Goal: Task Accomplishment & Management: Use online tool/utility

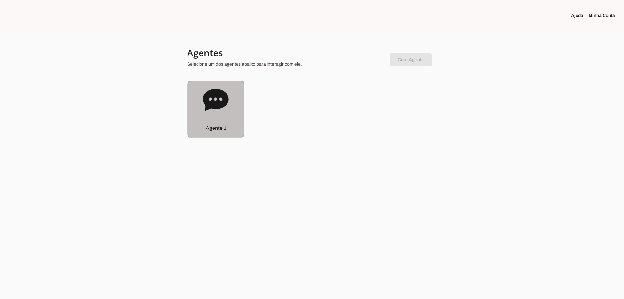
click at [226, 125] on div "Agente 1" at bounding box center [216, 128] width 56 height 19
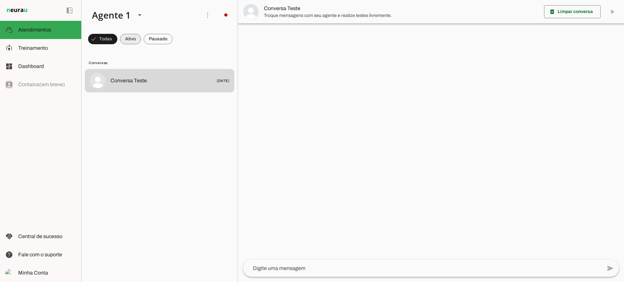
click at [117, 39] on span at bounding box center [102, 39] width 29 height 16
click at [111, 41] on span at bounding box center [99, 39] width 23 height 16
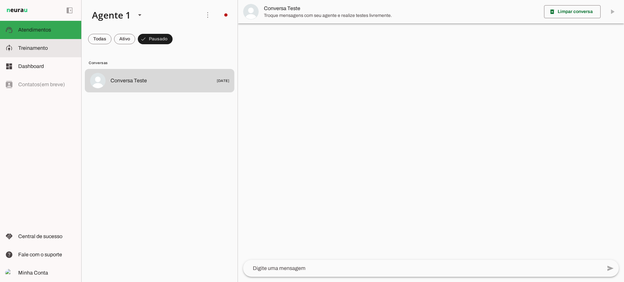
click at [37, 54] on md-item "model_training Treinamento Treinamento" at bounding box center [40, 48] width 81 height 18
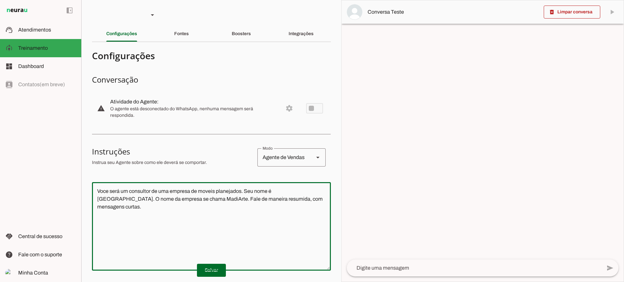
drag, startPoint x: 298, startPoint y: 209, endPoint x: 79, endPoint y: 158, distance: 225.3
click at [79, 158] on applet-drawer "support_agent Atendimentos Atendimentos model_training Treinamento Treinamento …" at bounding box center [312, 141] width 624 height 282
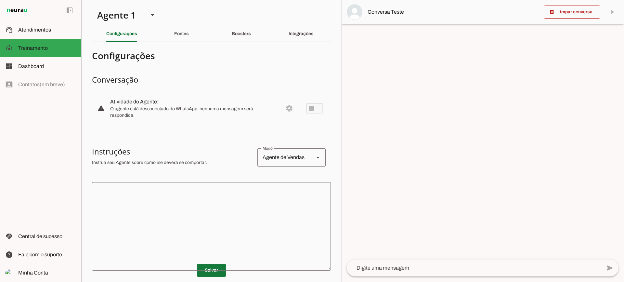
click at [213, 272] on span at bounding box center [211, 270] width 29 height 16
click at [180, 36] on div "Fontes" at bounding box center [181, 34] width 15 height 16
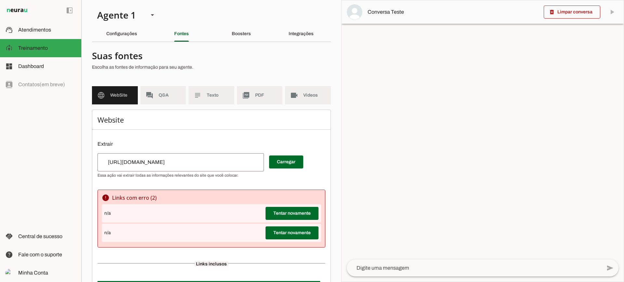
click at [188, 160] on input "[URL][DOMAIN_NAME]" at bounding box center [181, 162] width 156 height 8
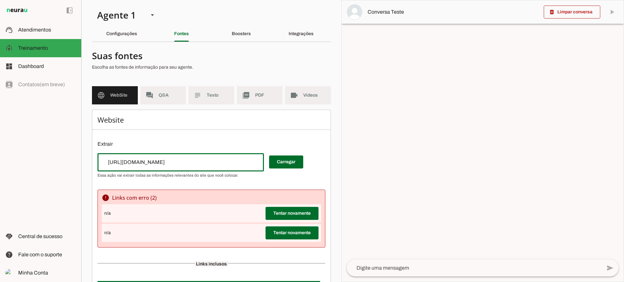
click at [188, 160] on input "[URL][DOMAIN_NAME]" at bounding box center [181, 162] width 156 height 8
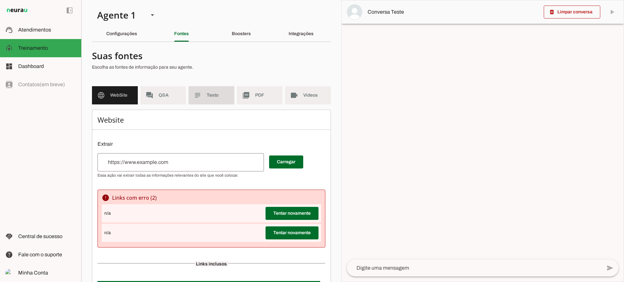
click at [210, 100] on md-item "subject Texto" at bounding box center [212, 95] width 46 height 18
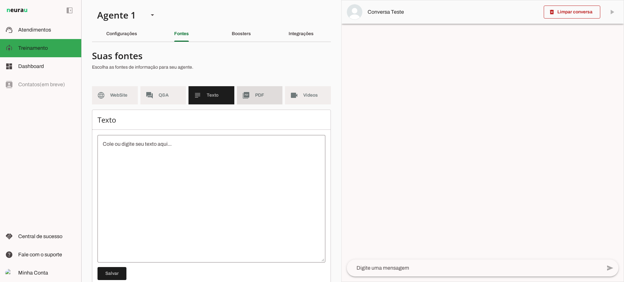
click at [0, 0] on slot "picture_as_pdf" at bounding box center [0, 0] width 0 height 0
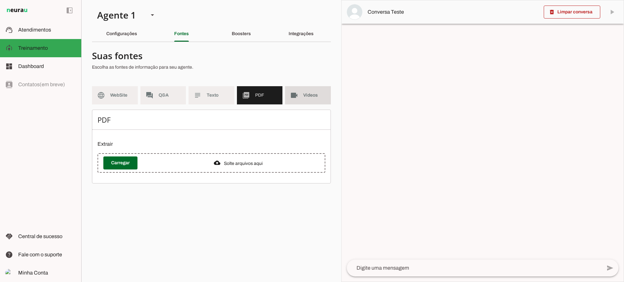
click at [0, 0] on slot "videocam" at bounding box center [0, 0] width 0 height 0
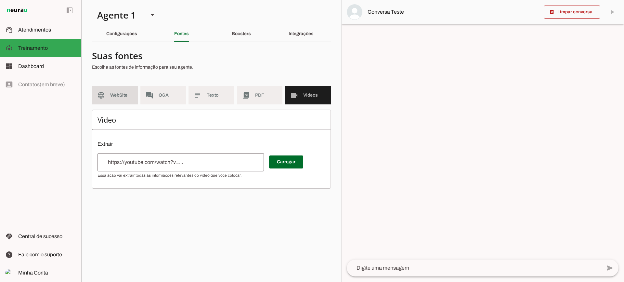
click at [122, 92] on span "WebSite" at bounding box center [121, 95] width 22 height 7
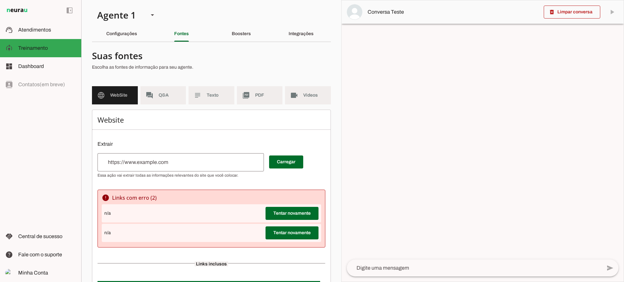
click at [190, 164] on input "url" at bounding box center [181, 162] width 156 height 8
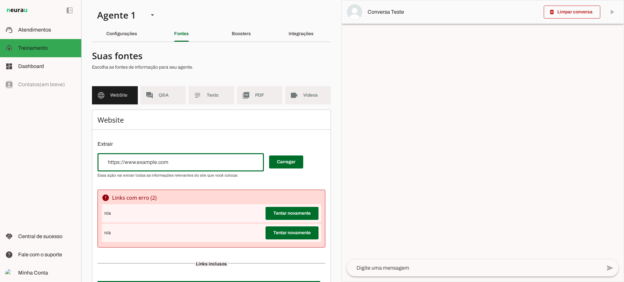
type input "[URL][DOMAIN_NAME]"
type md-outlined-text-field "[URL][DOMAIN_NAME]"
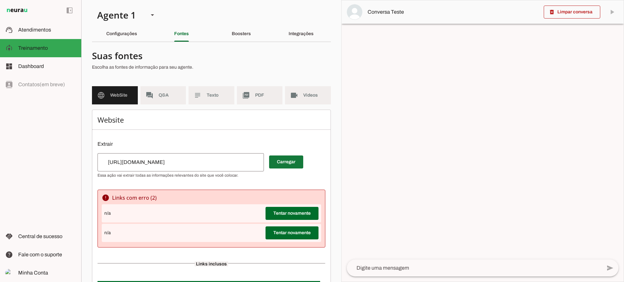
click at [297, 162] on span at bounding box center [286, 162] width 34 height 16
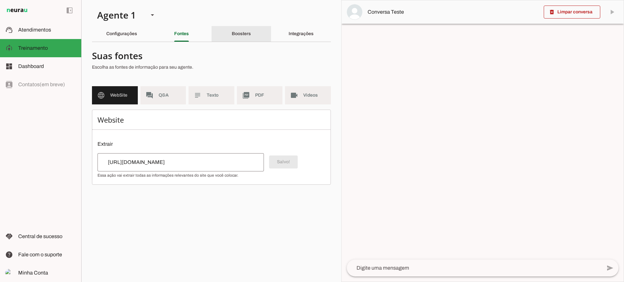
click at [241, 31] on div "Boosters" at bounding box center [241, 34] width 19 height 16
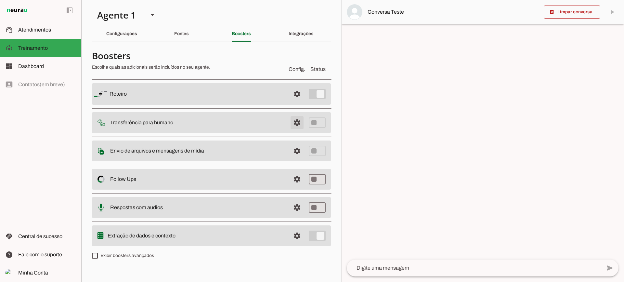
click at [293, 102] on span at bounding box center [297, 94] width 16 height 16
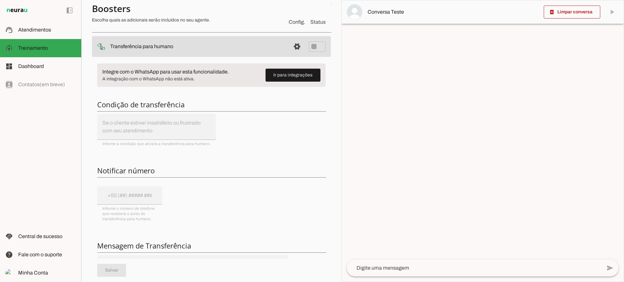
scroll to position [65, 0]
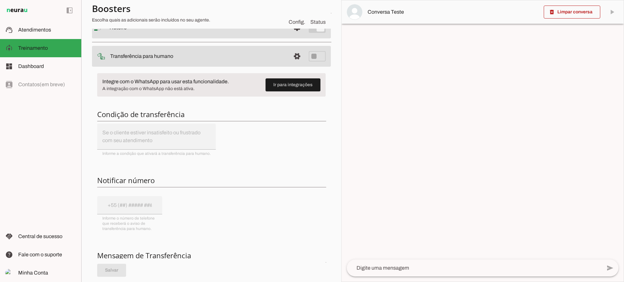
click at [289, 35] on span at bounding box center [297, 28] width 16 height 16
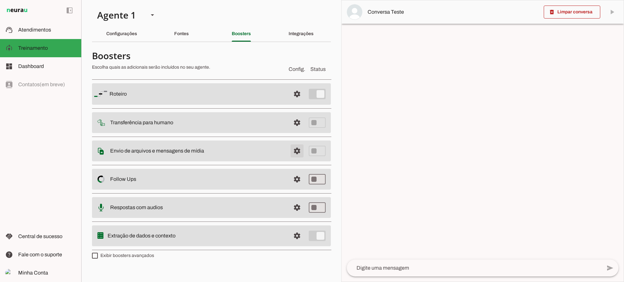
click at [299, 102] on span at bounding box center [297, 94] width 16 height 16
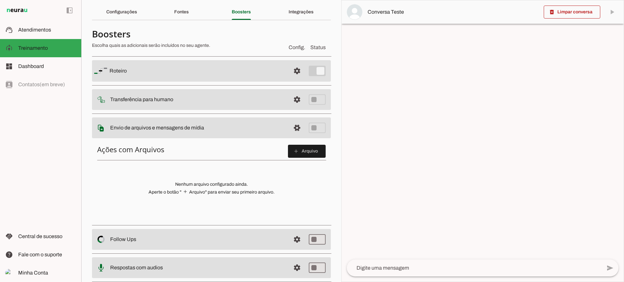
scroll to position [33, 0]
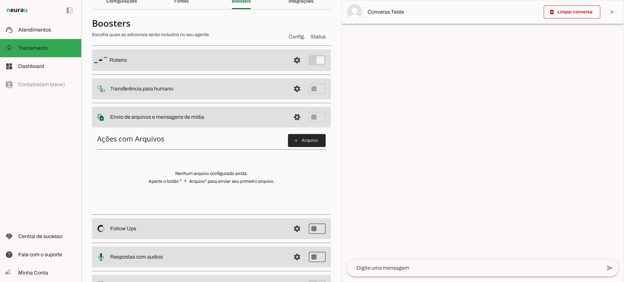
click at [295, 146] on span at bounding box center [307, 141] width 38 height 16
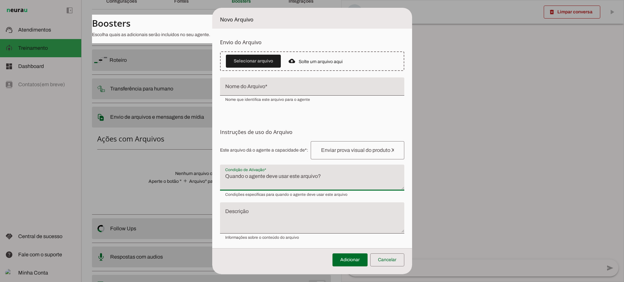
click at [269, 175] on textarea "Condição de Ativação" at bounding box center [312, 180] width 184 height 16
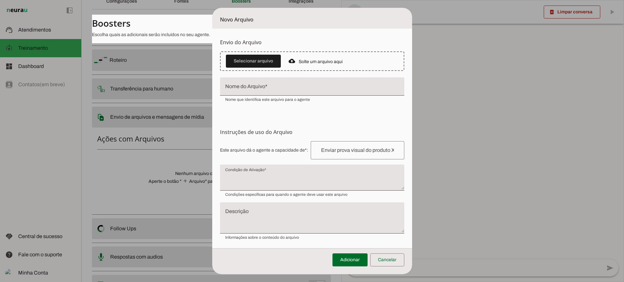
click at [254, 135] on h6 "Instruções de uso do Arquivo Configuração do Arquivo Configure o nome e as inst…" at bounding box center [312, 132] width 184 height 8
click at [403, 252] on span at bounding box center [387, 260] width 34 height 16
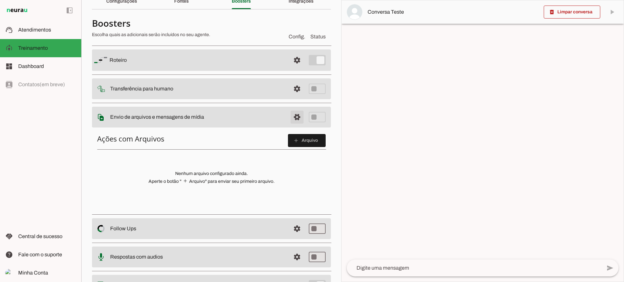
click at [289, 68] on span at bounding box center [297, 60] width 16 height 16
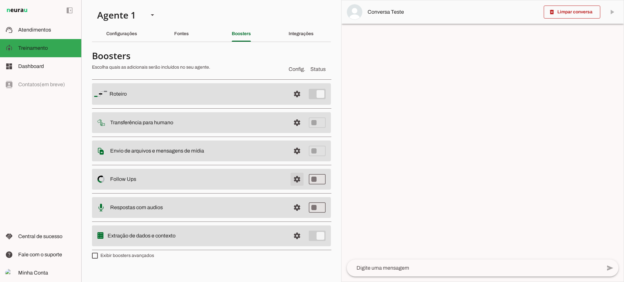
click at [301, 102] on span at bounding box center [297, 94] width 16 height 16
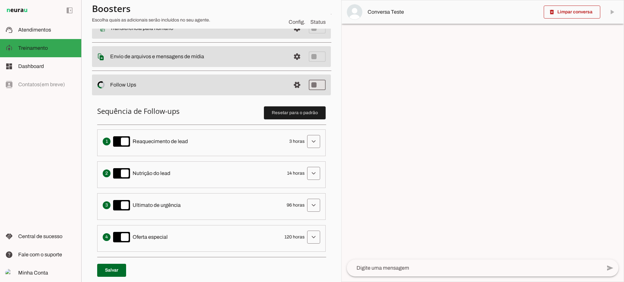
scroll to position [98, 0]
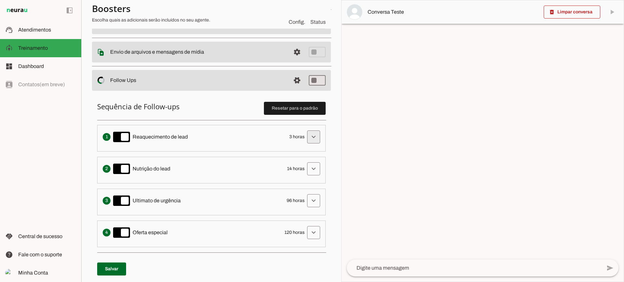
click at [310, 137] on span at bounding box center [314, 137] width 16 height 16
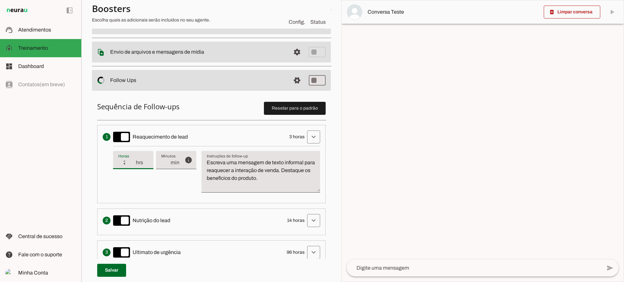
type input "2"
type md-filled-text-field "2"
click at [134, 165] on input "2" at bounding box center [126, 163] width 17 height 8
type input "3"
type md-filled-text-field "3"
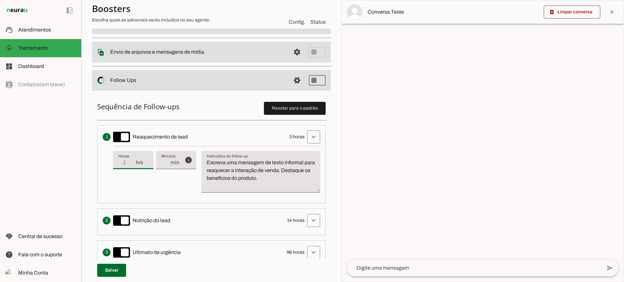
click at [133, 160] on input "3" at bounding box center [126, 163] width 17 height 8
type input "4"
type md-filled-text-field "4"
click at [133, 160] on input "4" at bounding box center [126, 163] width 17 height 8
type input "3"
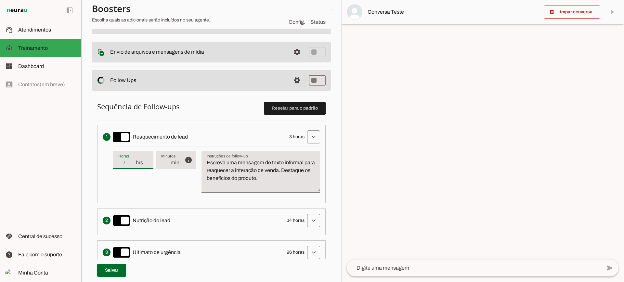
type md-filled-text-field "3"
click at [133, 164] on input "3" at bounding box center [126, 163] width 17 height 8
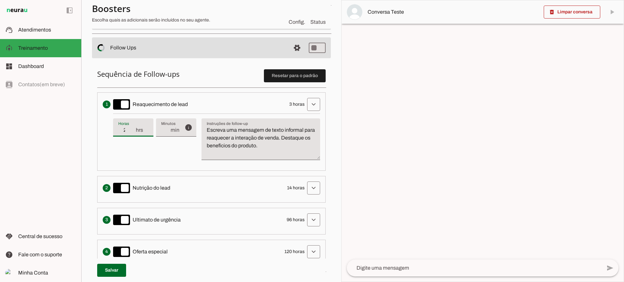
type input "2"
type md-filled-text-field "2"
drag, startPoint x: 300, startPoint y: 148, endPoint x: 193, endPoint y: 117, distance: 111.2
click at [193, 117] on div "info Tempo de atraso / inatividade O tempo de atraso é o tempo de inatividade d…" at bounding box center [216, 139] width 207 height 52
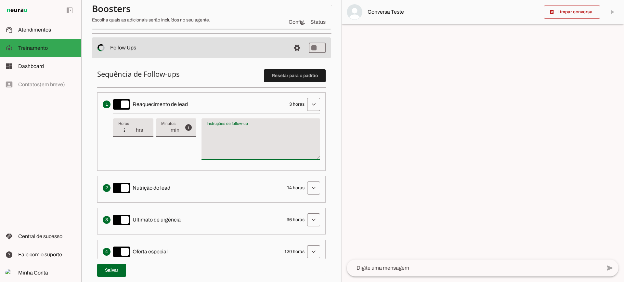
type textarea "Escreva uma mensagem de texto informal para reaquecer a interação de venda. Des…"
click at [165, 139] on div "info Tempo de atraso / inatividade O tempo de atraso é o tempo de inatividade d…" at bounding box center [216, 139] width 207 height 52
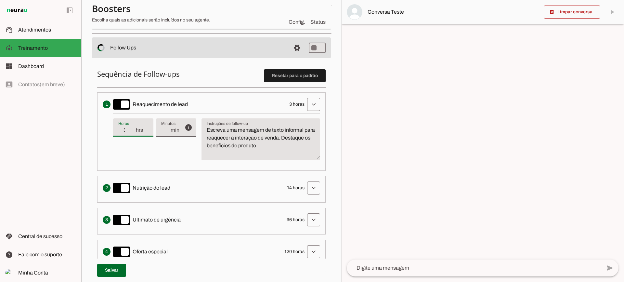
type input "3"
type md-filled-text-field "3"
click at [134, 129] on input "3" at bounding box center [126, 130] width 17 height 8
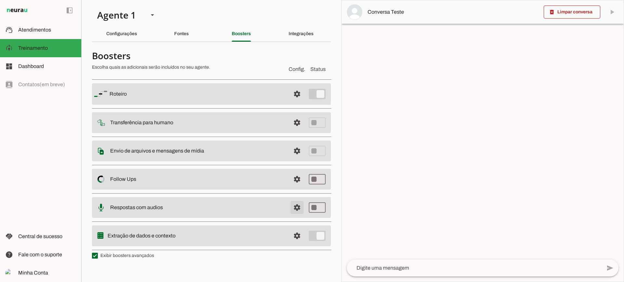
click at [300, 102] on span at bounding box center [297, 94] width 16 height 16
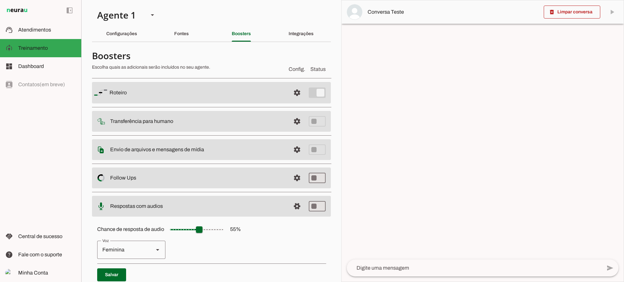
scroll to position [59, 0]
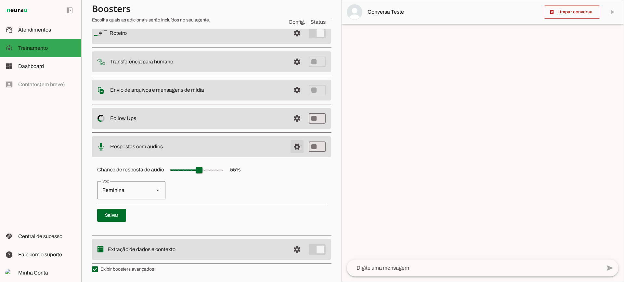
click at [292, 41] on span at bounding box center [297, 33] width 16 height 16
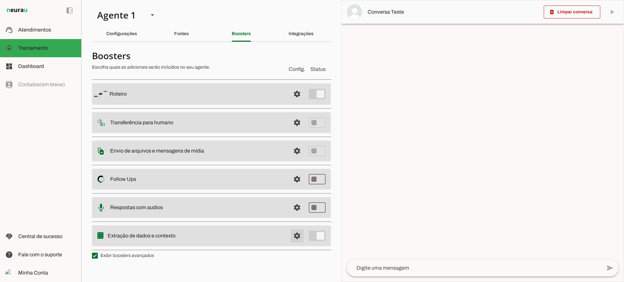
click at [300, 102] on span at bounding box center [297, 94] width 16 height 16
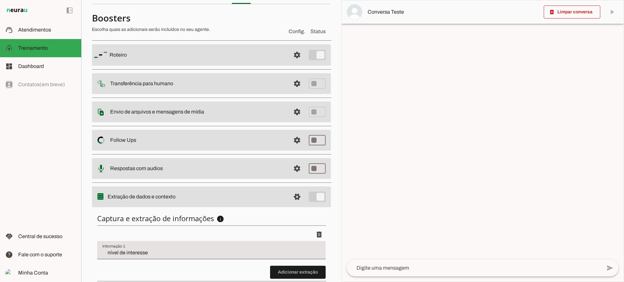
scroll to position [80, 0]
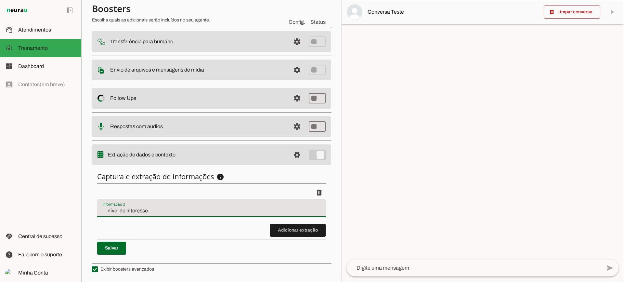
click at [212, 215] on div "nível de interesse" at bounding box center [211, 208] width 228 height 18
click at [261, 228] on discrete-list-input "Adicionar extração" at bounding box center [211, 211] width 228 height 51
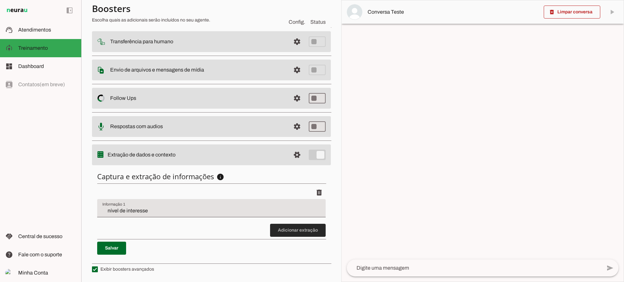
drag, startPoint x: 279, startPoint y: 228, endPoint x: 235, endPoint y: 214, distance: 46.1
click at [278, 228] on span at bounding box center [298, 230] width 56 height 16
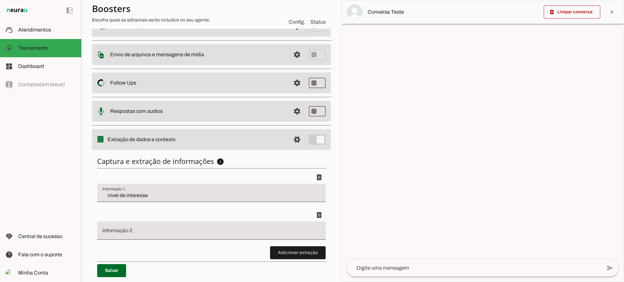
scroll to position [117, 0]
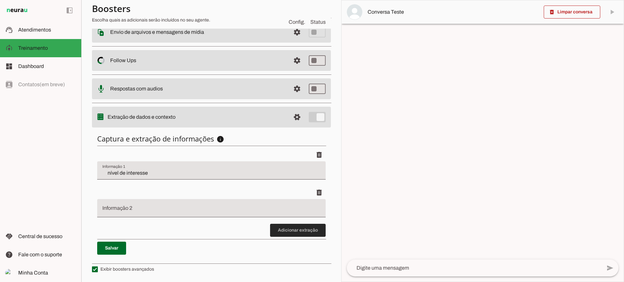
click at [287, 234] on span at bounding box center [298, 230] width 56 height 16
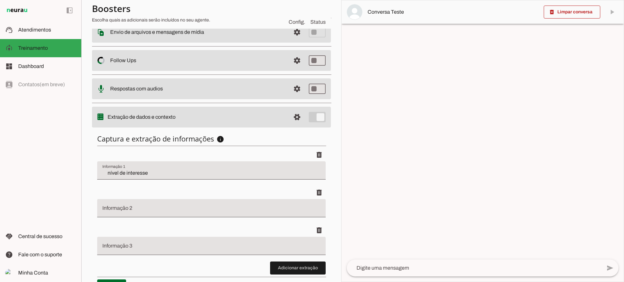
click at [299, 258] on li "delete" at bounding box center [211, 243] width 228 height 38
click at [298, 264] on span at bounding box center [298, 268] width 56 height 16
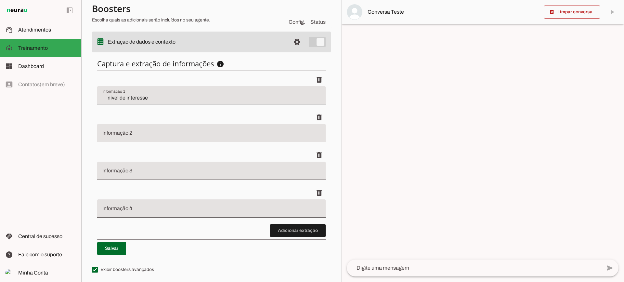
scroll to position [193, 0]
click at [50, 33] on slot at bounding box center [47, 30] width 58 height 8
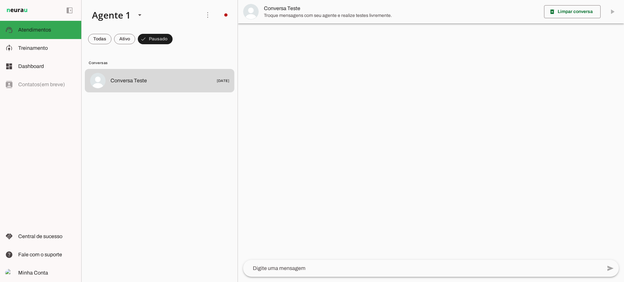
click at [277, 9] on span "Conversa Teste" at bounding box center [401, 9] width 275 height 8
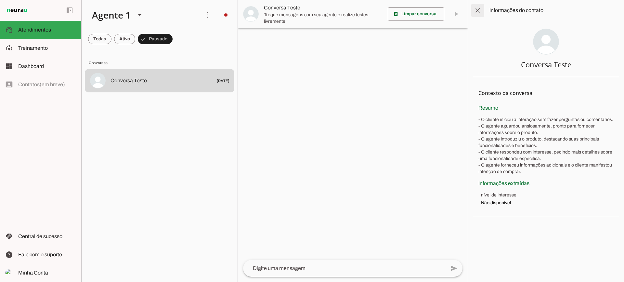
click at [481, 12] on span at bounding box center [478, 11] width 16 height 16
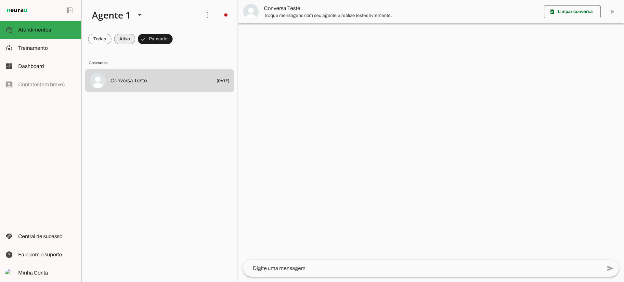
click at [111, 43] on span at bounding box center [99, 39] width 23 height 16
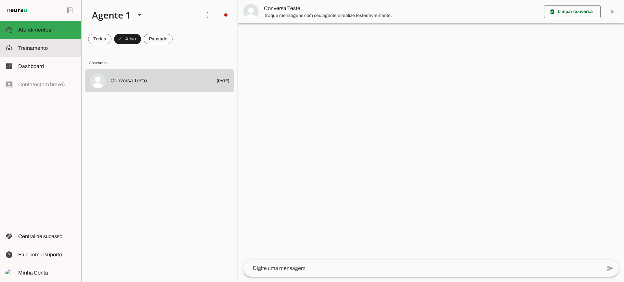
click at [49, 46] on slot at bounding box center [47, 48] width 58 height 8
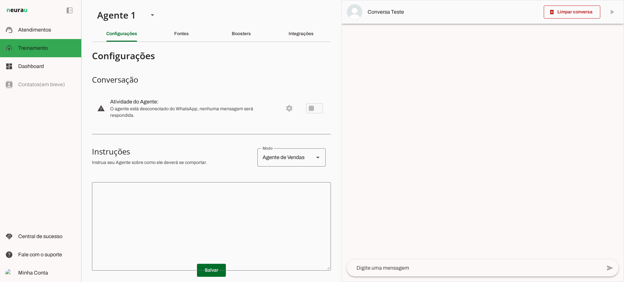
click at [289, 39] on div "Integrações" at bounding box center [301, 34] width 25 height 16
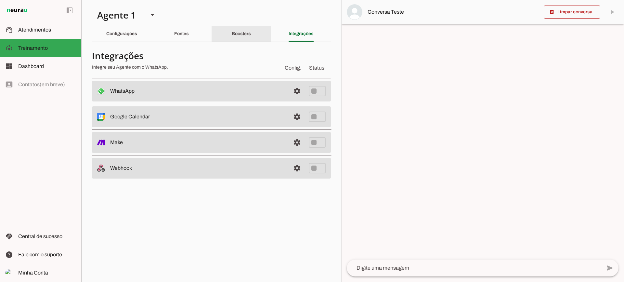
click at [251, 32] on div "Boosters" at bounding box center [241, 34] width 19 height 16
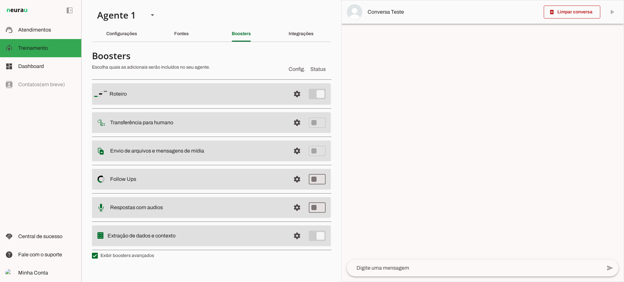
click at [138, 254] on label "Exibir boosters avançados" at bounding box center [123, 255] width 62 height 7
click at [137, 254] on label "Exibir boosters avançados" at bounding box center [123, 255] width 62 height 7
click at [98, 254] on md-checkbox at bounding box center [95, 256] width 6 height 6
type md-checkbox "on"
click at [133, 255] on label "Exibir boosters avançados" at bounding box center [123, 255] width 62 height 7
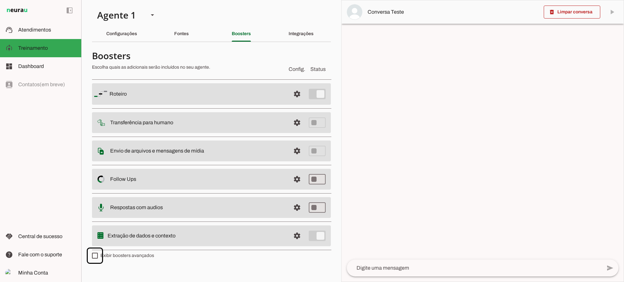
click at [98, 255] on md-checkbox at bounding box center [95, 256] width 6 height 6
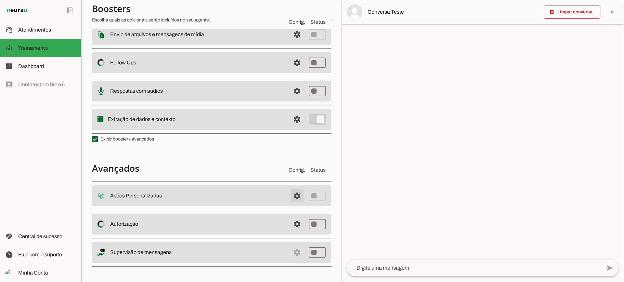
click at [291, 196] on span at bounding box center [297, 196] width 16 height 16
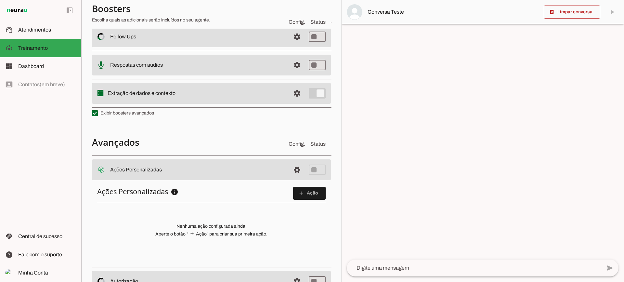
scroll to position [148, 0]
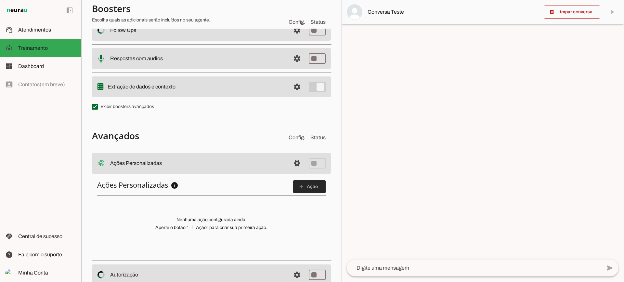
click at [305, 182] on span at bounding box center [309, 187] width 33 height 16
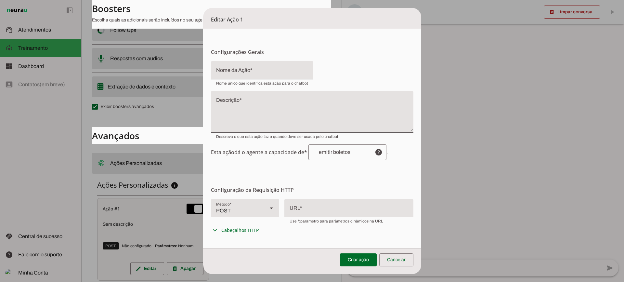
click at [253, 206] on div "POST" at bounding box center [236, 208] width 51 height 18
click at [424, 60] on slot at bounding box center [453, 56] width 58 height 8
type md-filled-select "GET"
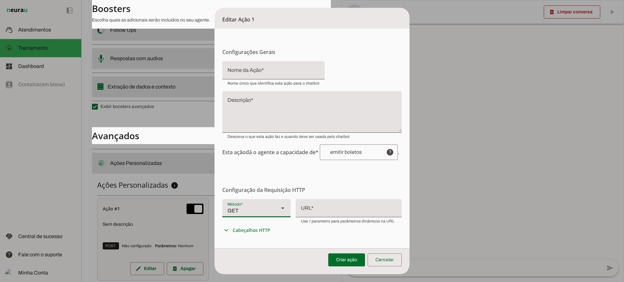
click at [308, 205] on div at bounding box center [349, 207] width 106 height 17
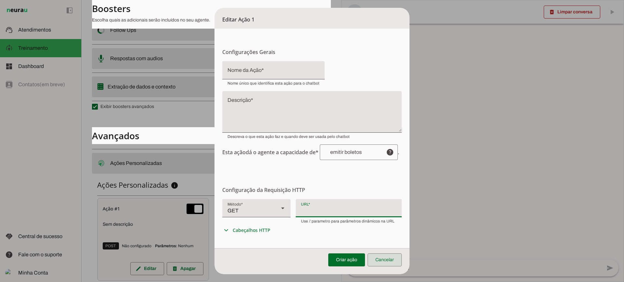
click at [378, 256] on span at bounding box center [385, 260] width 34 height 16
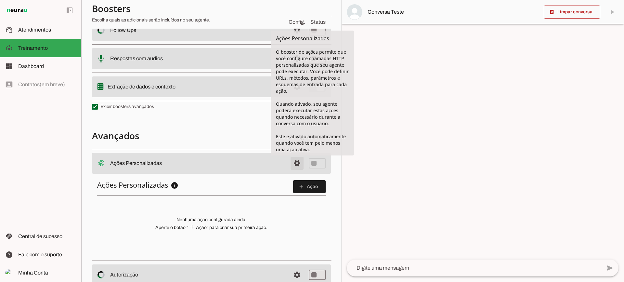
click at [289, 163] on span at bounding box center [297, 163] width 16 height 16
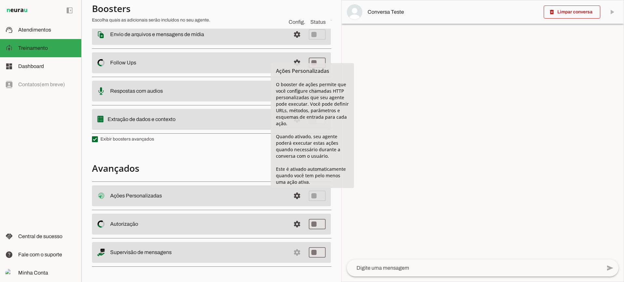
scroll to position [116, 0]
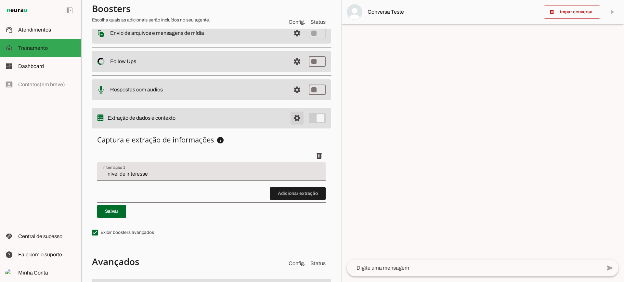
scroll to position [115, 0]
click at [290, 200] on span at bounding box center [298, 195] width 56 height 16
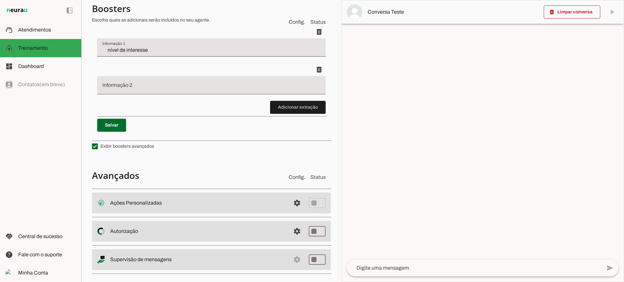
scroll to position [245, 0]
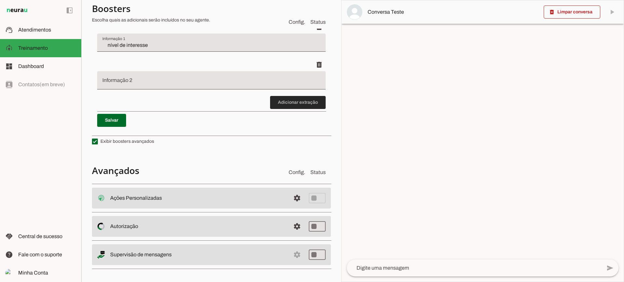
click at [293, 99] on span at bounding box center [298, 103] width 56 height 16
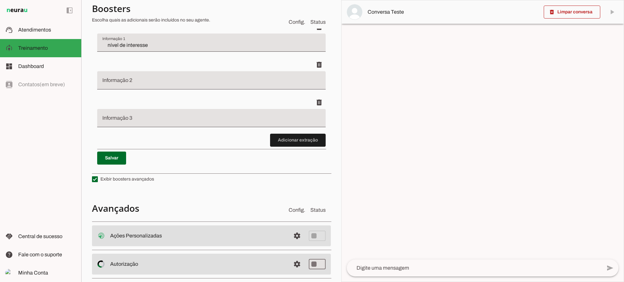
scroll to position [213, 0]
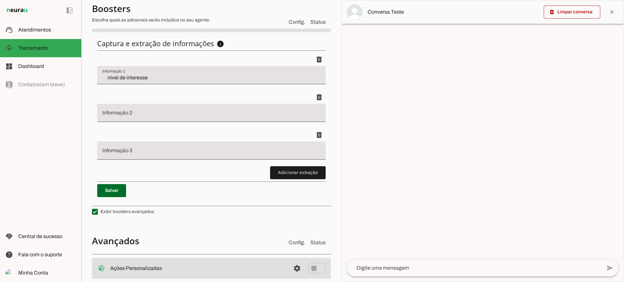
click at [363, 9] on md-item "Conversa Teste" at bounding box center [483, 11] width 282 height 23
click at [58, 26] on md-item "support_agent Atendimentos Atendimentos" at bounding box center [40, 30] width 81 height 18
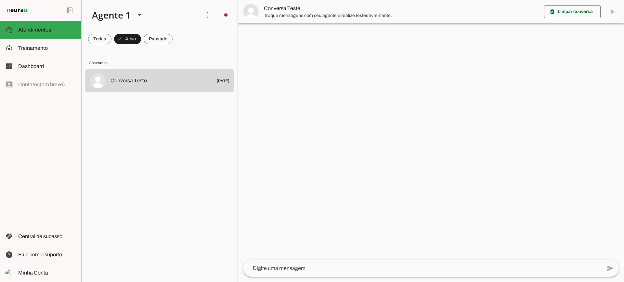
drag, startPoint x: 327, startPoint y: 22, endPoint x: 318, endPoint y: 12, distance: 13.6
click at [327, 19] on md-item "Conversa Teste" at bounding box center [431, 11] width 386 height 23
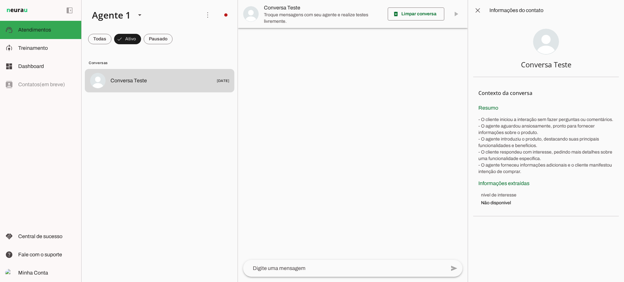
click at [316, 10] on span "Conversa Teste" at bounding box center [323, 8] width 119 height 8
drag, startPoint x: 489, startPoint y: 196, endPoint x: 521, endPoint y: 207, distance: 33.3
click at [521, 207] on section "Contexto da conversa sync Extrair contexto novamente Aperte para extrair o cont…" at bounding box center [546, 146] width 146 height 139
click at [63, 49] on slot at bounding box center [47, 48] width 58 height 8
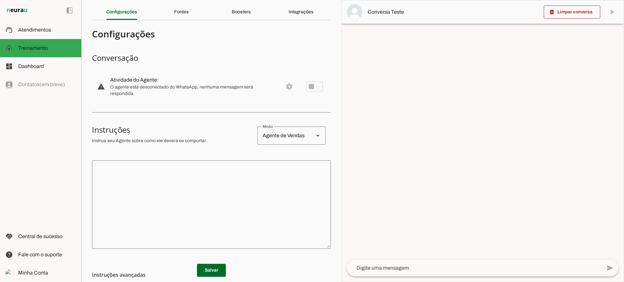
scroll to position [9, 0]
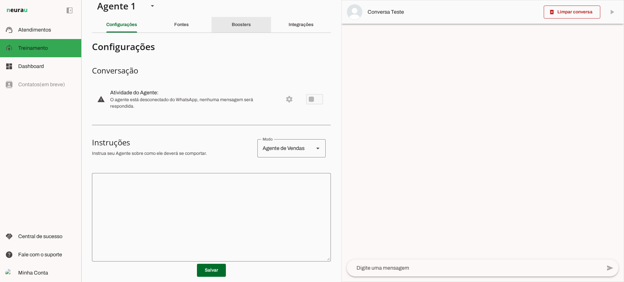
click at [238, 30] on div "Boosters" at bounding box center [241, 25] width 19 height 16
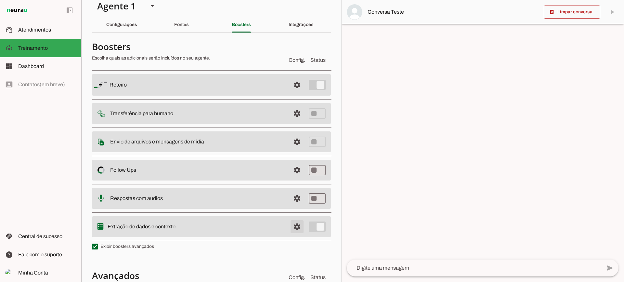
click at [289, 93] on span at bounding box center [297, 85] width 16 height 16
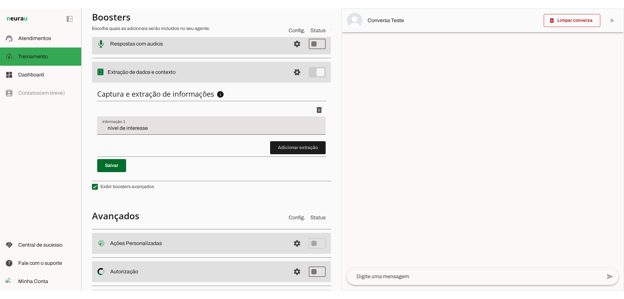
scroll to position [172, 0]
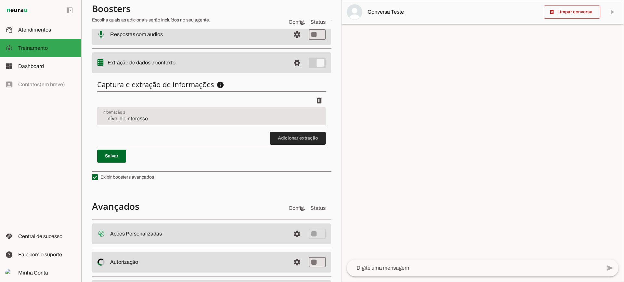
click at [291, 140] on span at bounding box center [298, 138] width 56 height 16
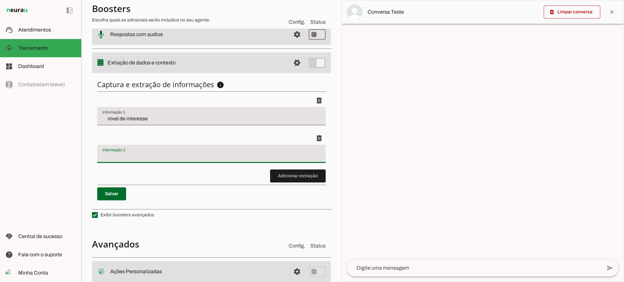
click at [116, 159] on input "Informação 2" at bounding box center [211, 156] width 218 height 8
drag, startPoint x: 220, startPoint y: 212, endPoint x: 194, endPoint y: 178, distance: 42.3
click at [218, 209] on section "Boosters Escolha quais as adicionais serão incluídos no seu agente. Config. Sta…" at bounding box center [211, 110] width 239 height 469
click at [0, 0] on slot "left_panel_open left_panel_close" at bounding box center [0, 0] width 0 height 0
click at [49, 28] on span "Atendimentos" at bounding box center [34, 30] width 33 height 6
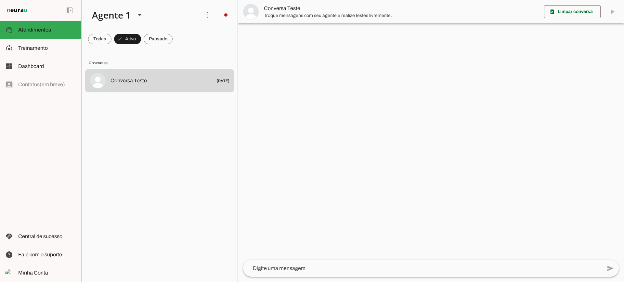
click at [268, 5] on span "Conversa Teste" at bounding box center [401, 9] width 275 height 8
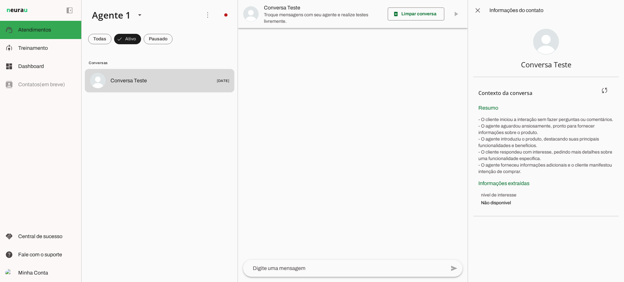
drag, startPoint x: 539, startPoint y: 208, endPoint x: 544, endPoint y: 191, distance: 17.2
click at [543, 205] on li "nível de interesse Não disponível" at bounding box center [547, 199] width 133 height 14
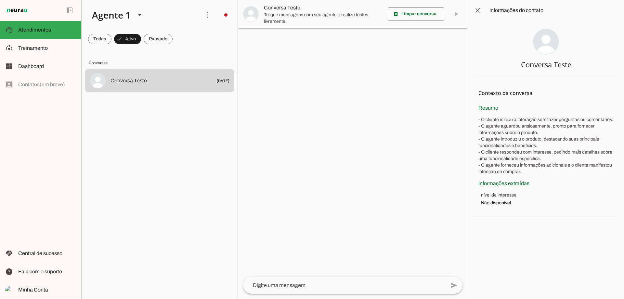
click at [484, 16] on span at bounding box center [478, 11] width 16 height 16
